Goal: Task Accomplishment & Management: Manage account settings

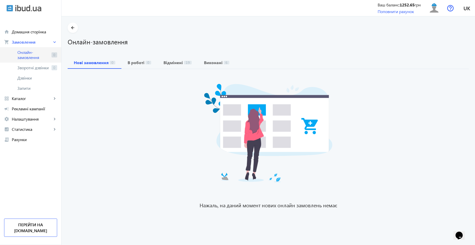
click at [42, 52] on span "Онлайн-замовлення" at bounding box center [33, 55] width 32 height 10
